Goal: Information Seeking & Learning: Learn about a topic

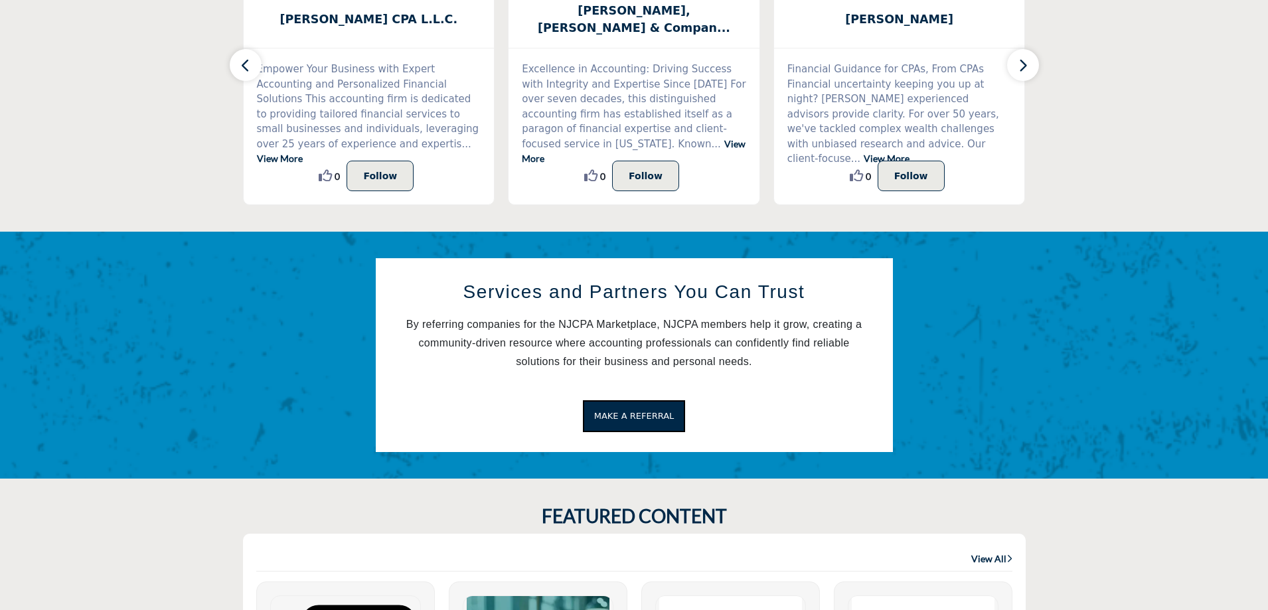
scroll to position [531, 0]
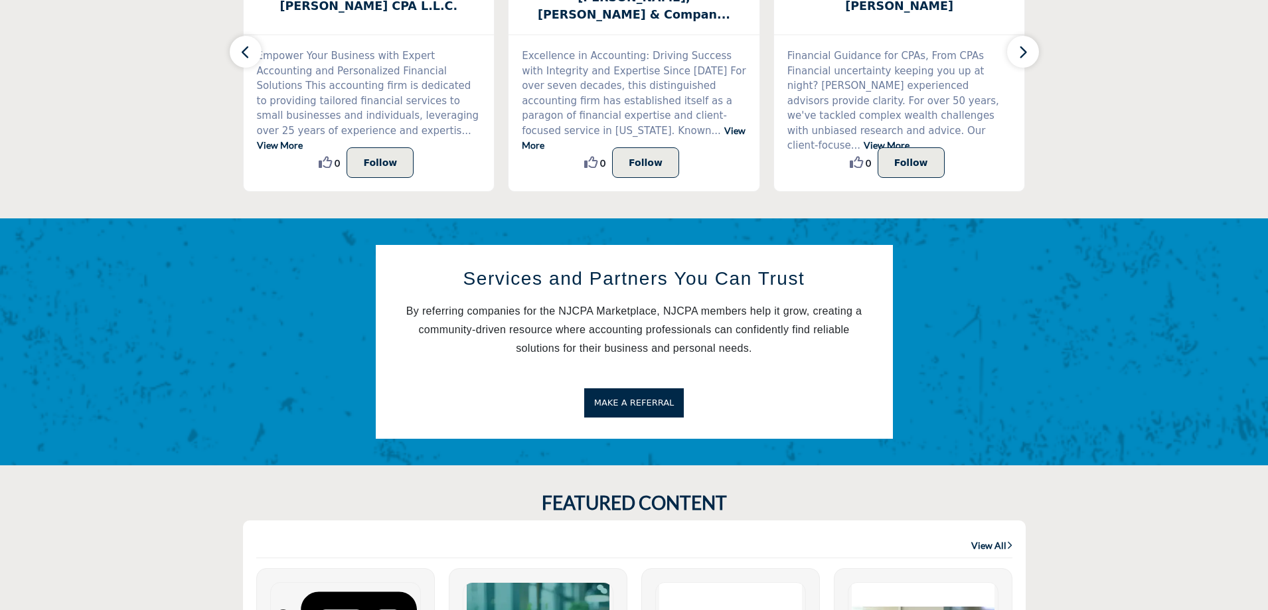
click at [629, 402] on span "MAKE A REFERRAL" at bounding box center [634, 403] width 80 height 10
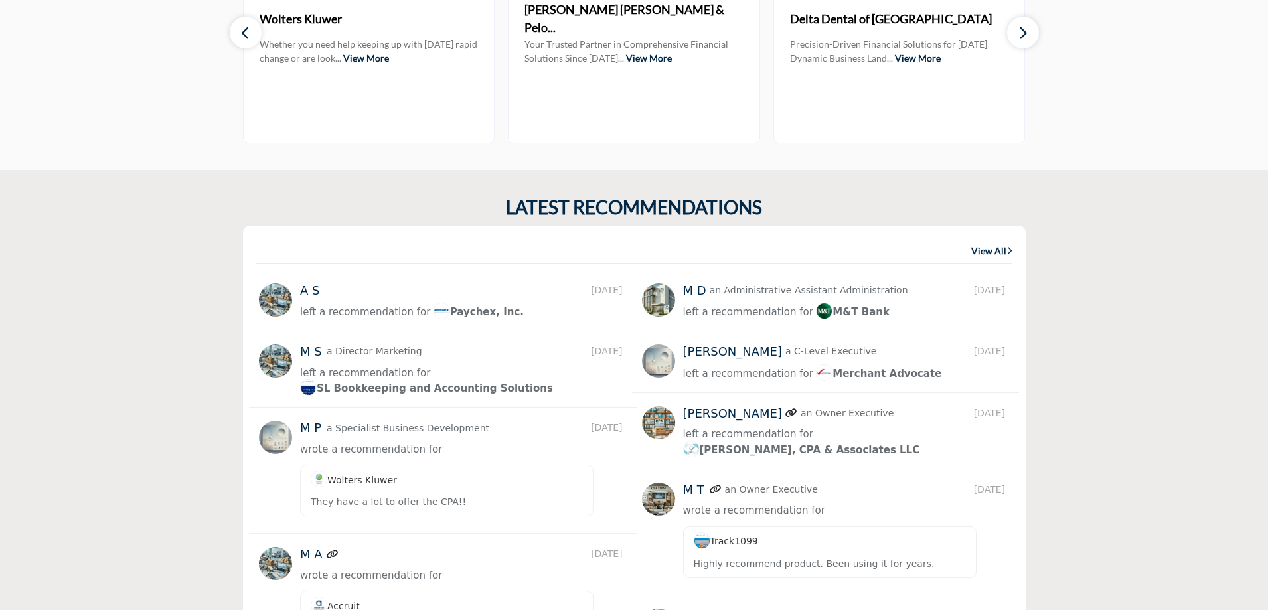
scroll to position [1792, 0]
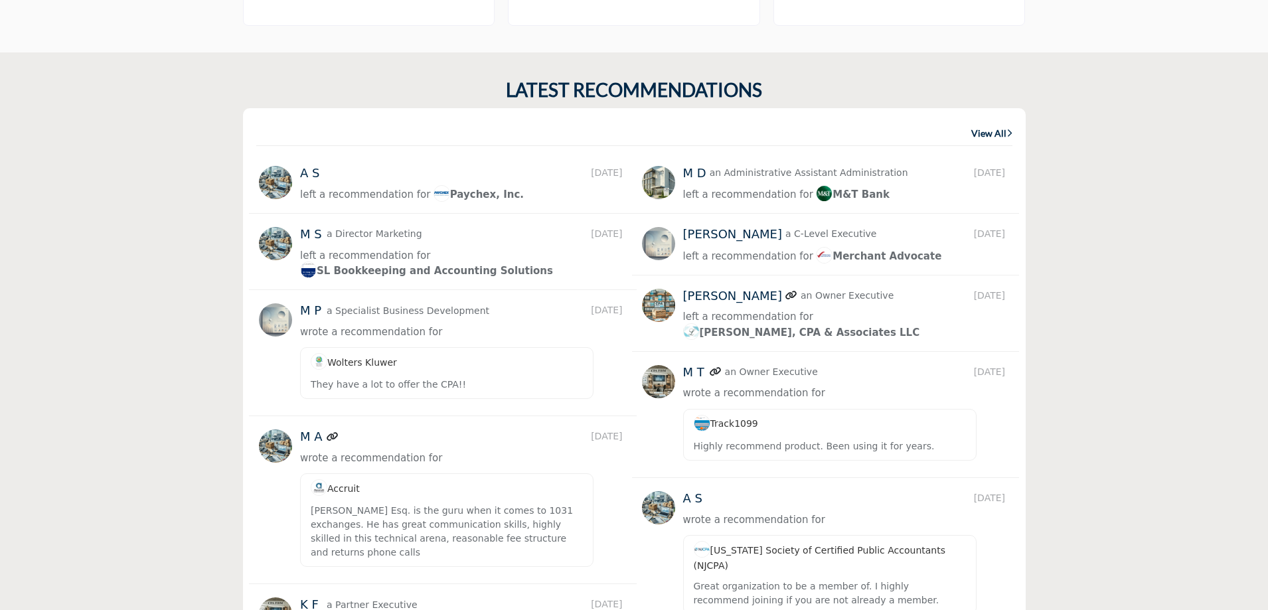
click at [276, 177] on img at bounding box center [275, 182] width 33 height 33
click at [408, 200] on div "left a recommendation for Paychex, Inc." at bounding box center [463, 195] width 327 height 17
click at [405, 193] on span "left a recommendation for" at bounding box center [365, 195] width 130 height 12
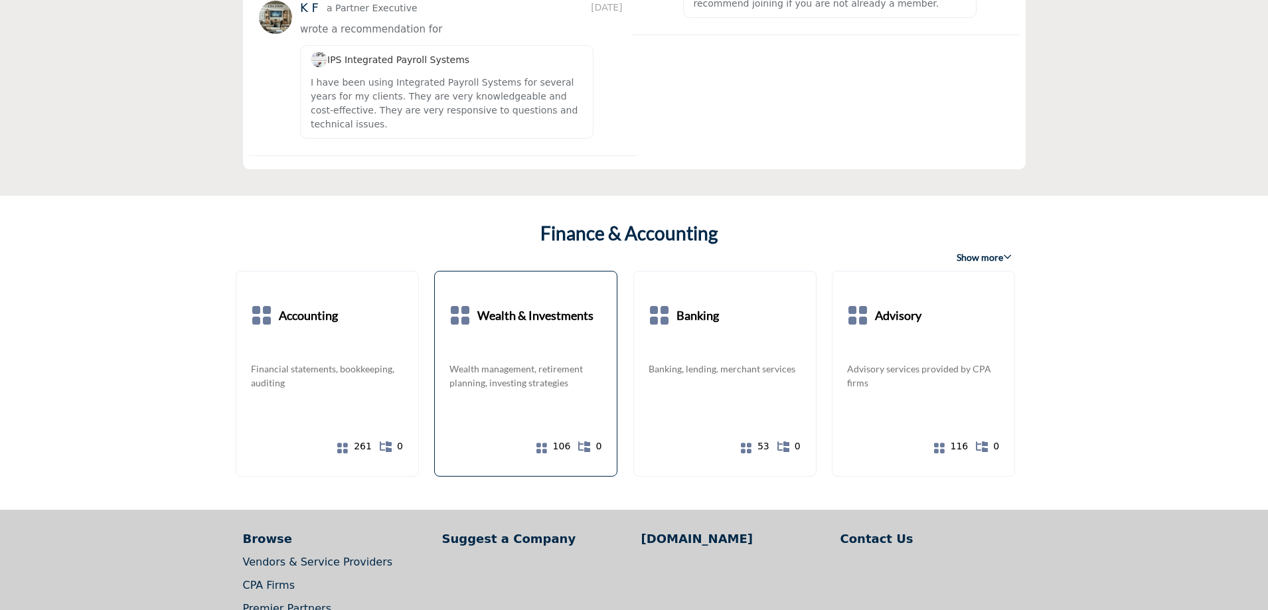
scroll to position [2390, 0]
click at [313, 290] on b "Accounting" at bounding box center [308, 315] width 59 height 60
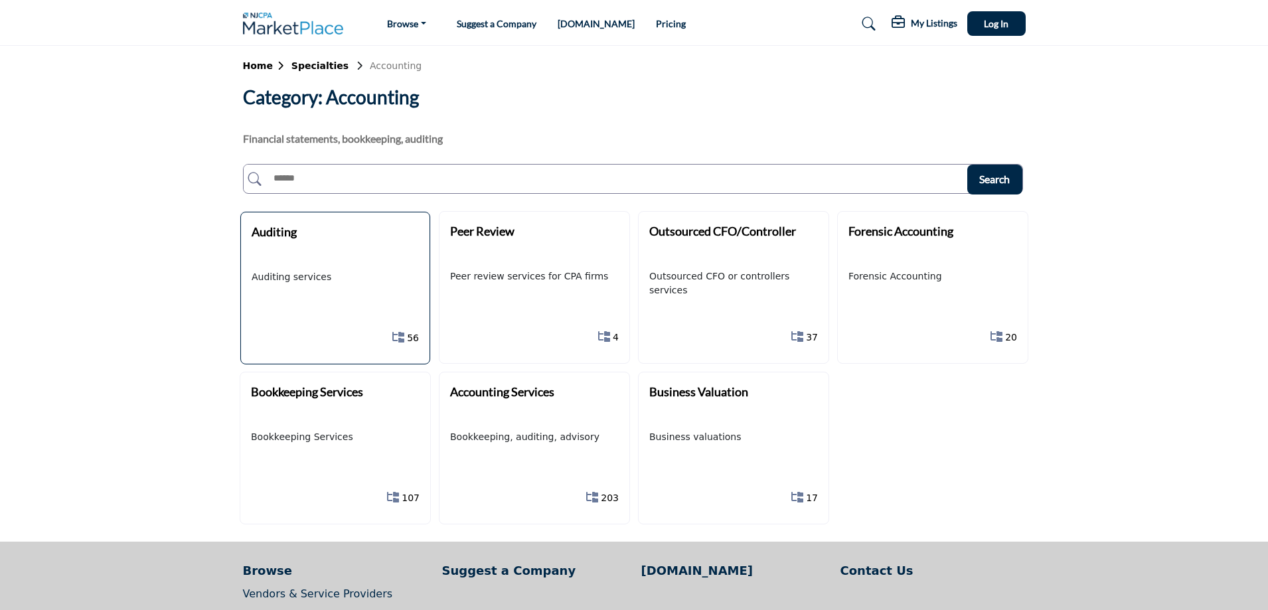
click at [272, 234] on b "Auditing" at bounding box center [274, 231] width 45 height 15
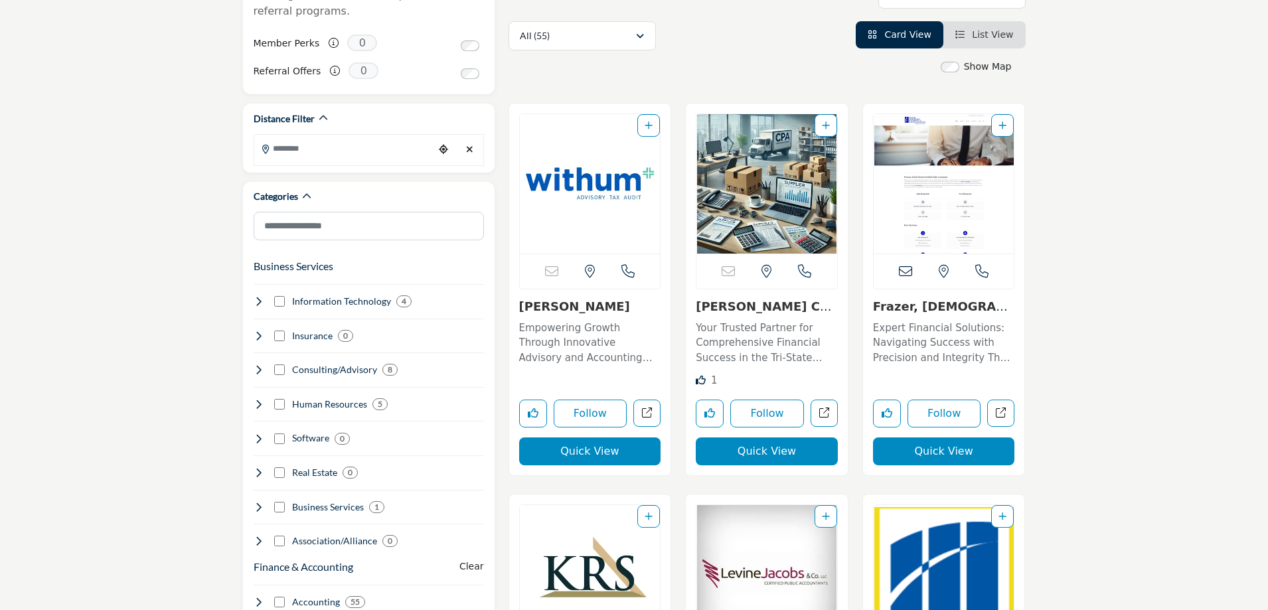
scroll to position [332, 0]
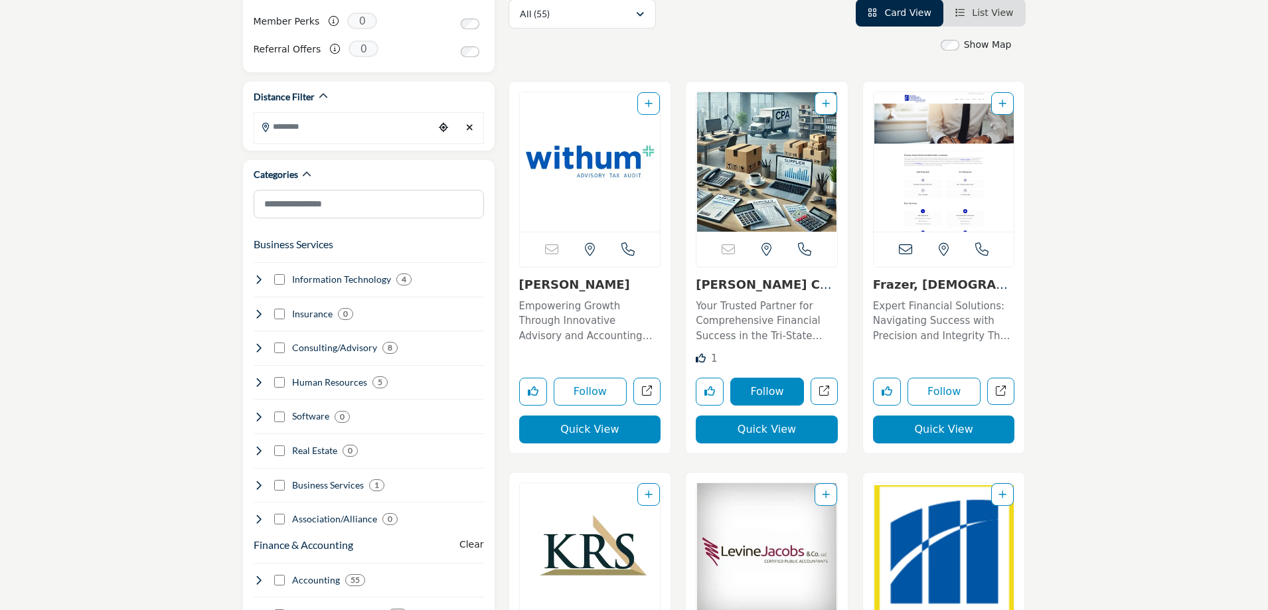
click at [765, 393] on button "Follow" at bounding box center [767, 392] width 74 height 28
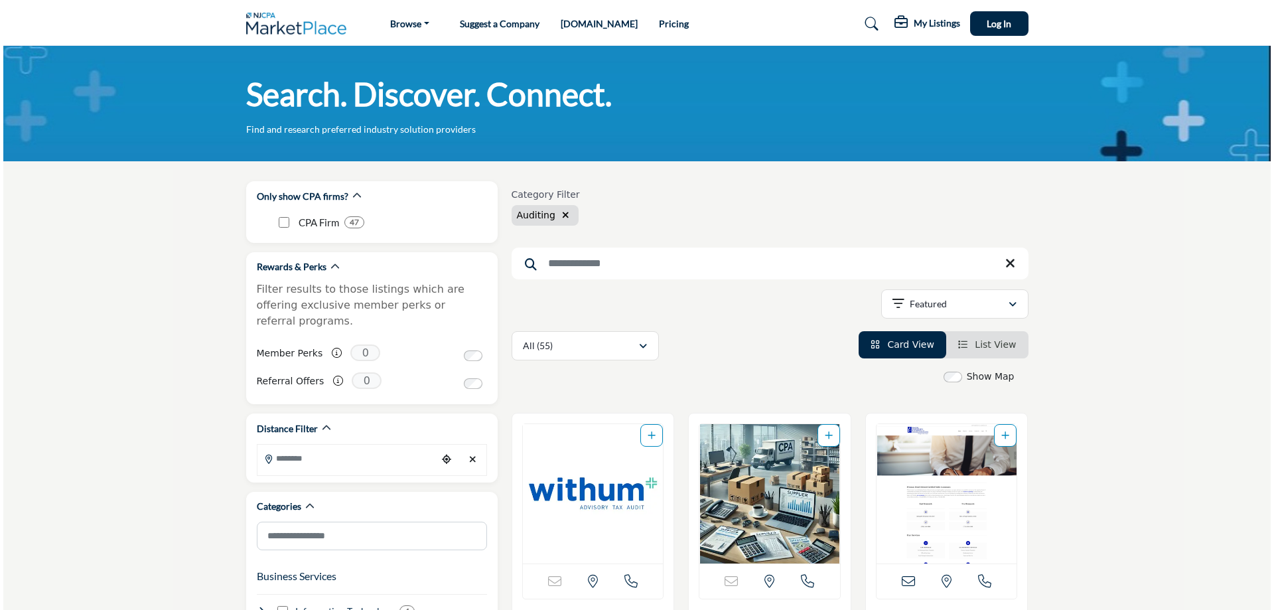
scroll to position [327, 0]
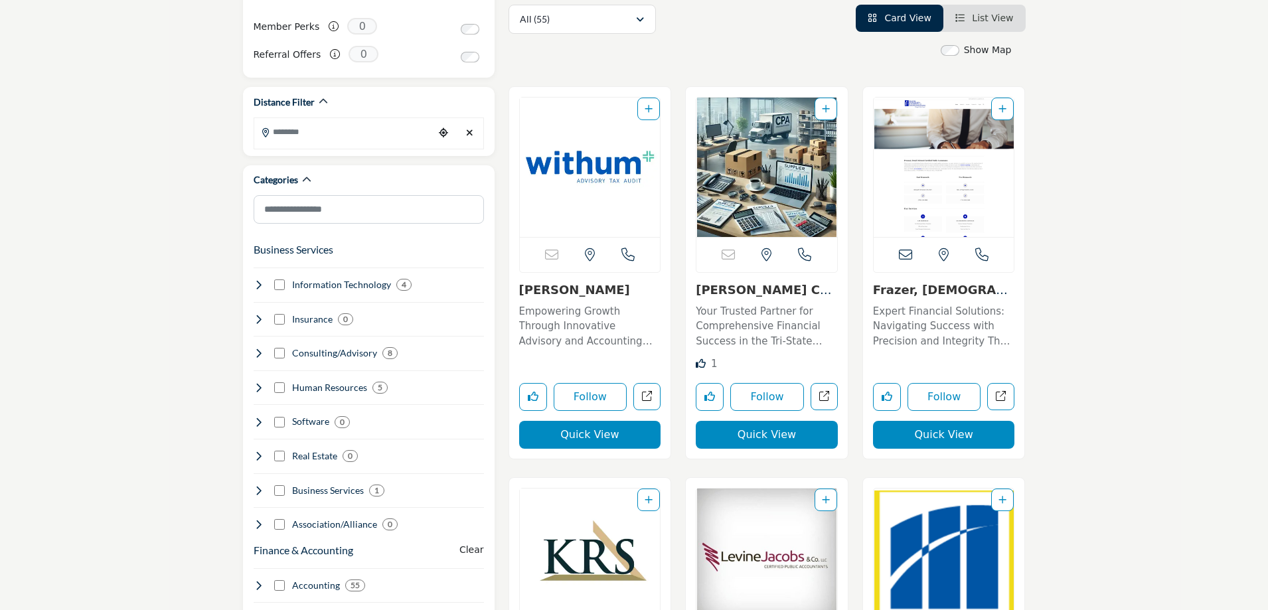
click at [774, 435] on button "Quick View" at bounding box center [767, 435] width 142 height 28
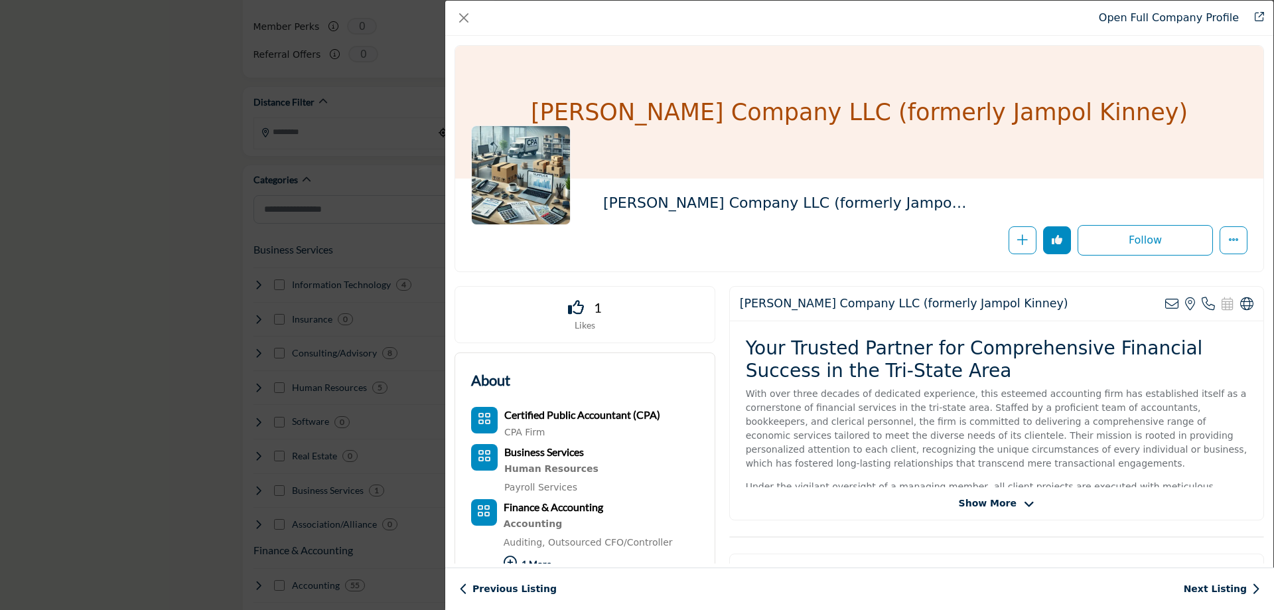
scroll to position [66, 0]
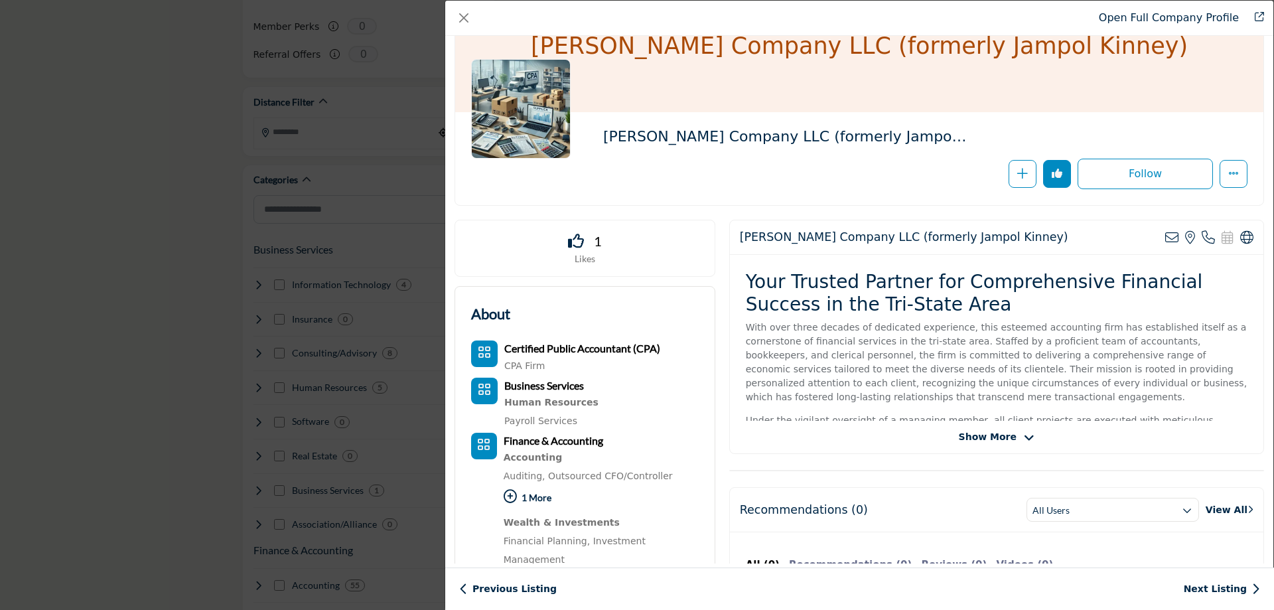
click at [1024, 435] on icon "Company Data Modal" at bounding box center [1029, 438] width 11 height 12
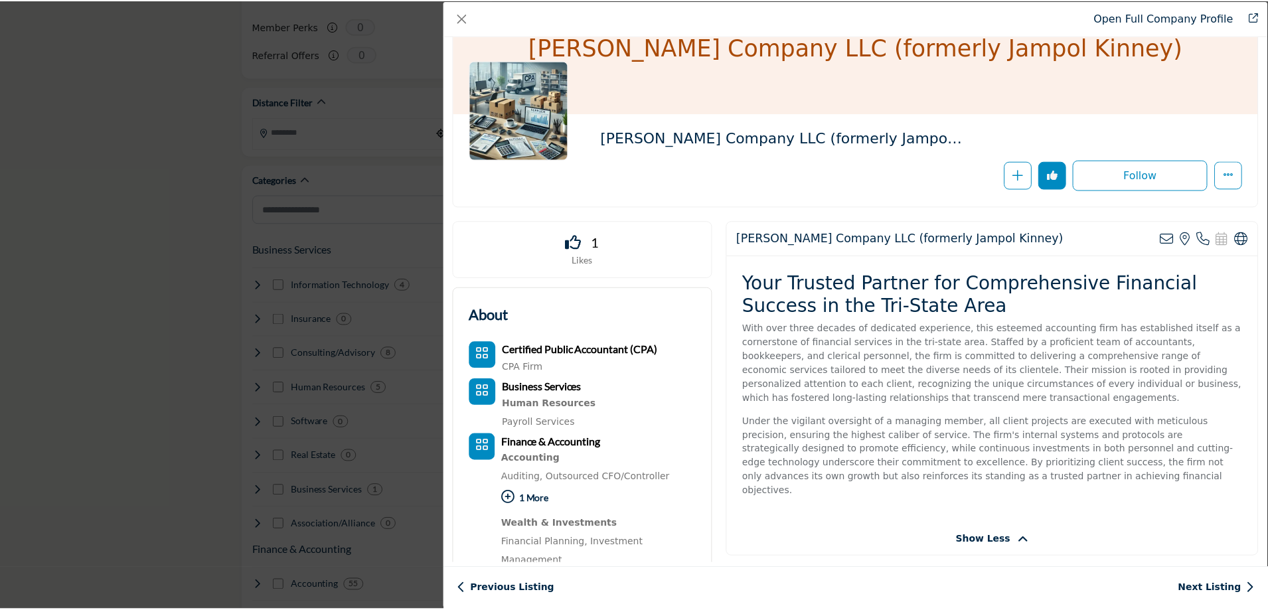
scroll to position [0, 0]
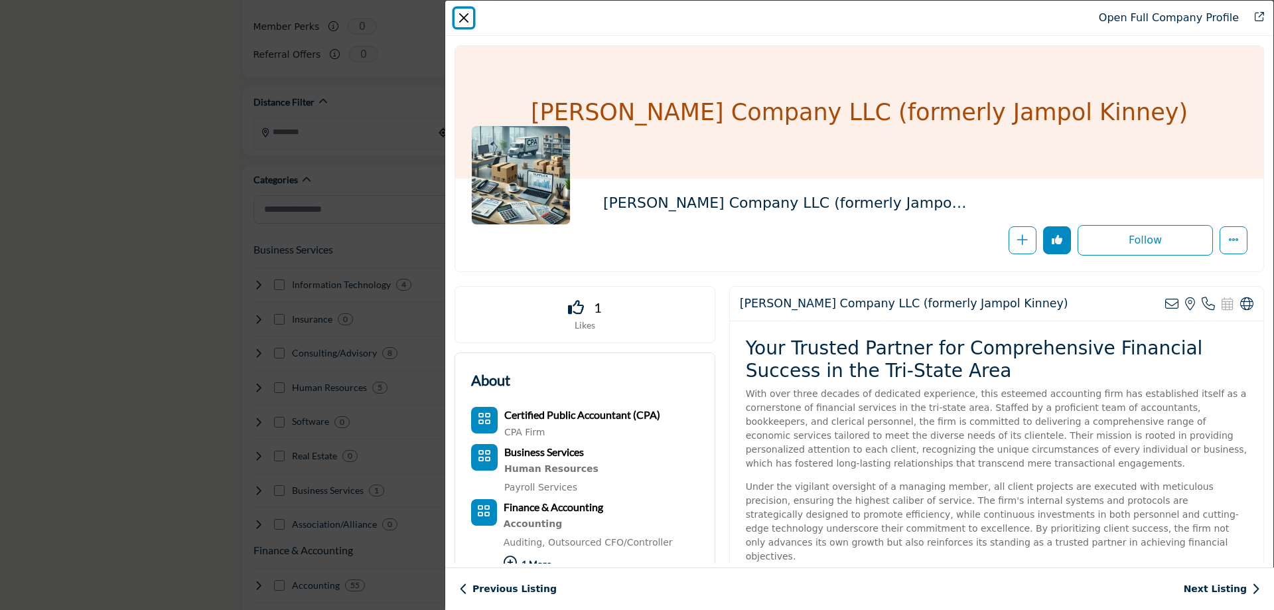
click at [463, 20] on button "Close" at bounding box center [464, 18] width 19 height 19
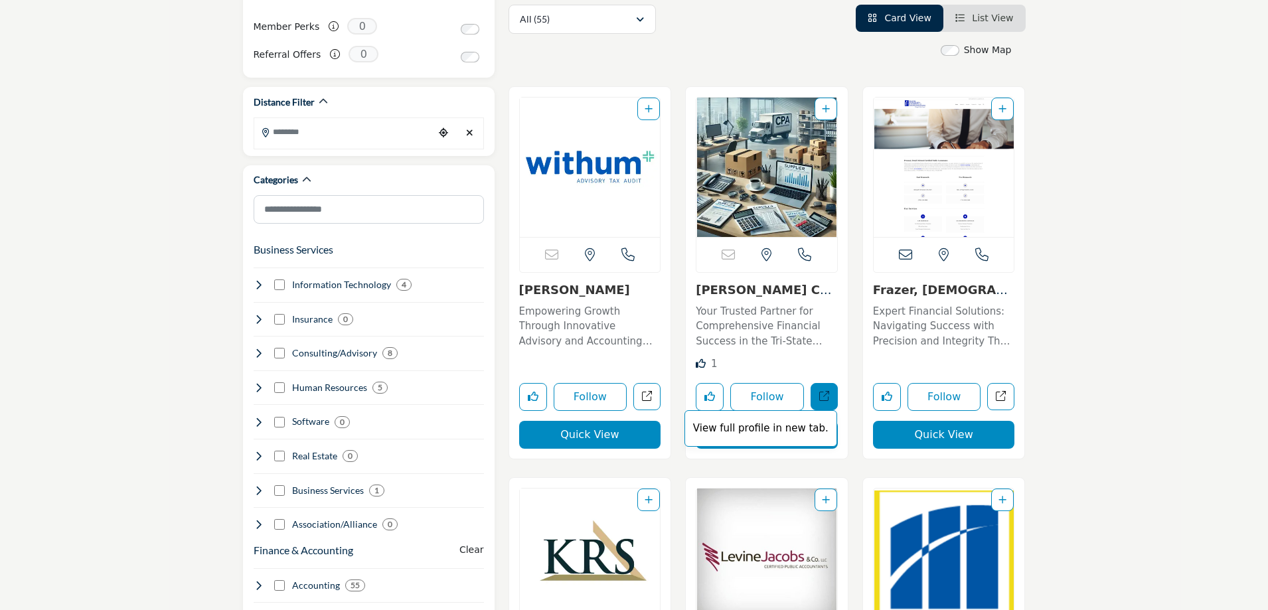
click at [827, 398] on icon "Open kinney-company-llc-formerly-jampol-kinney in new tab" at bounding box center [824, 396] width 10 height 10
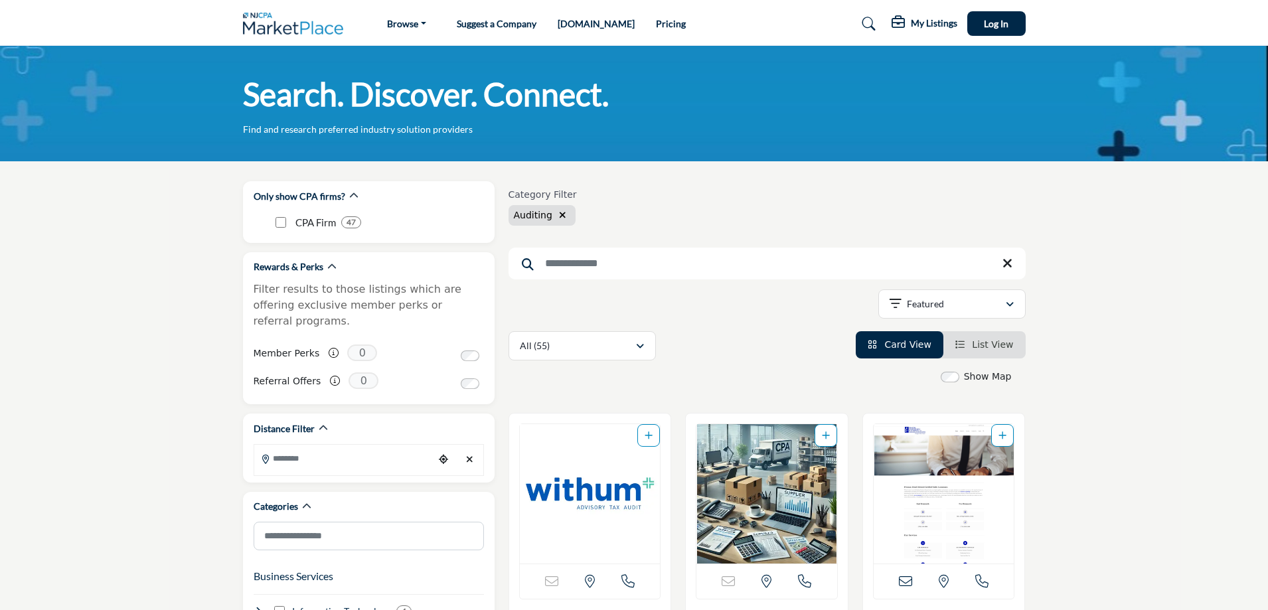
click at [656, 24] on link "Pricing" at bounding box center [671, 23] width 30 height 11
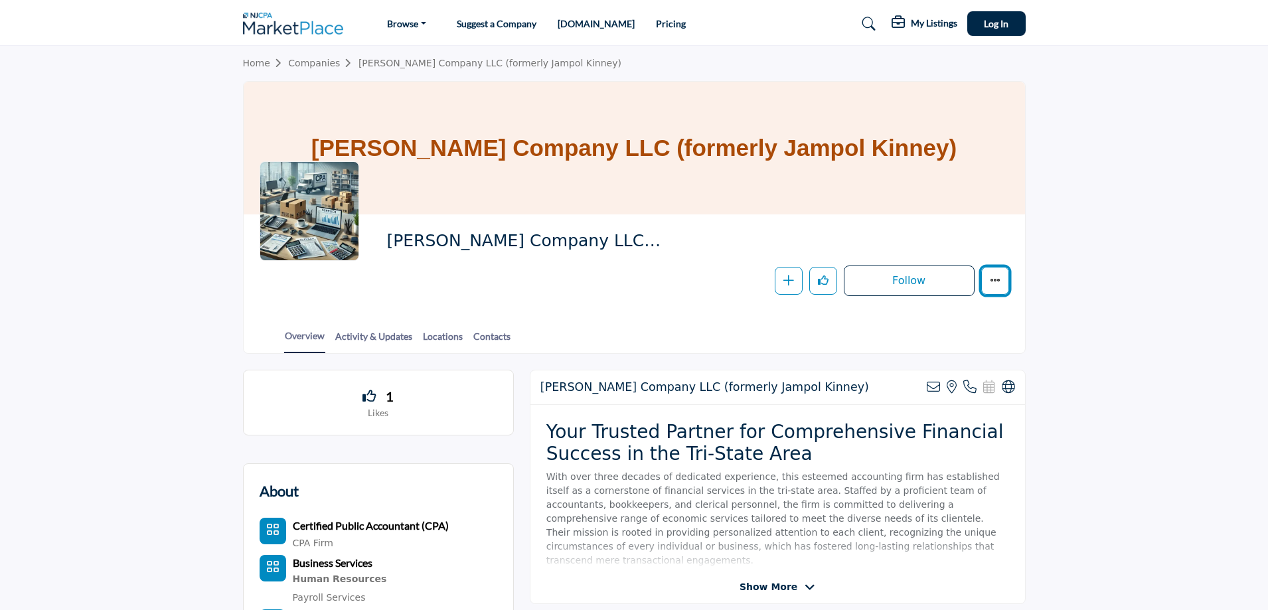
click at [996, 279] on icon "More details" at bounding box center [995, 280] width 11 height 11
